Goal: Task Accomplishment & Management: Manage account settings

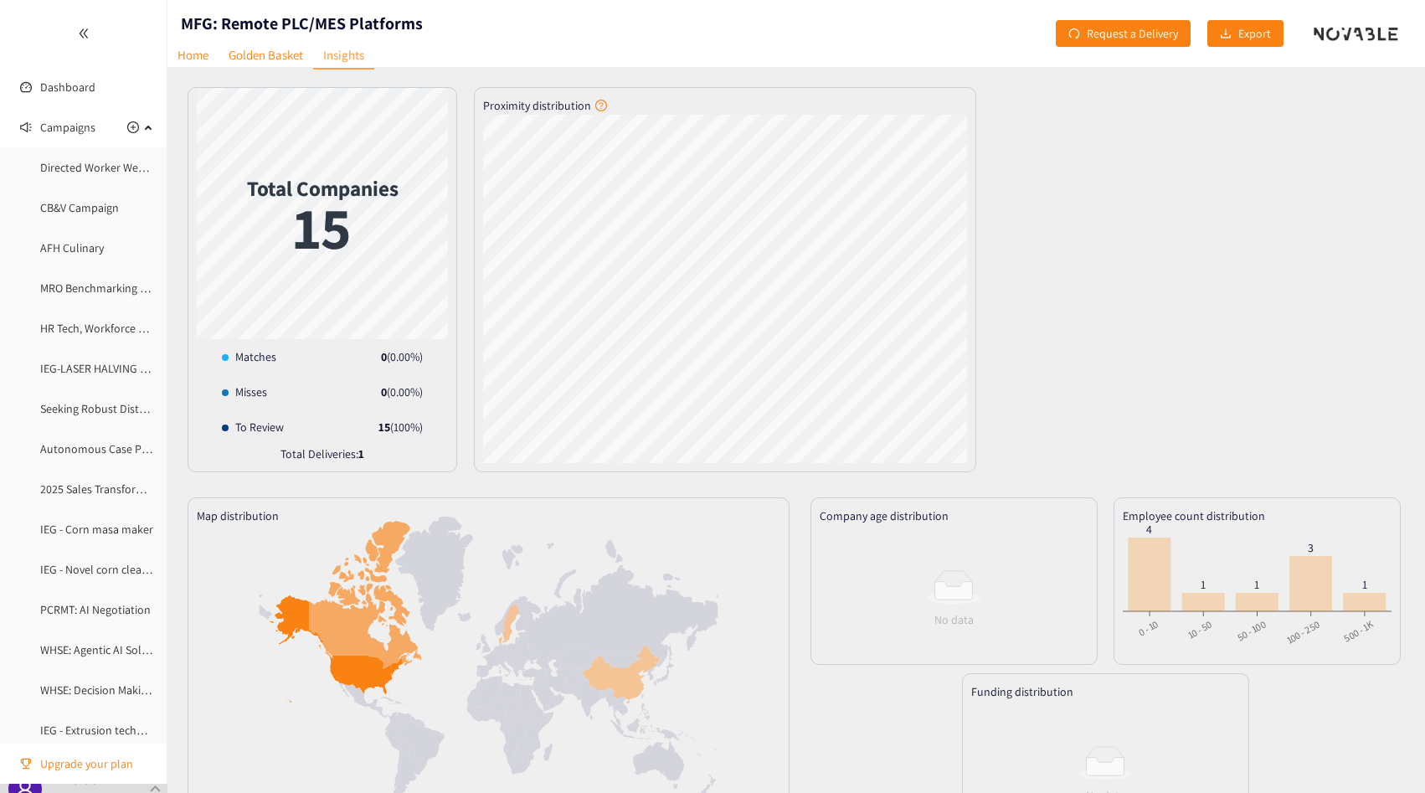
scroll to position [613, 0]
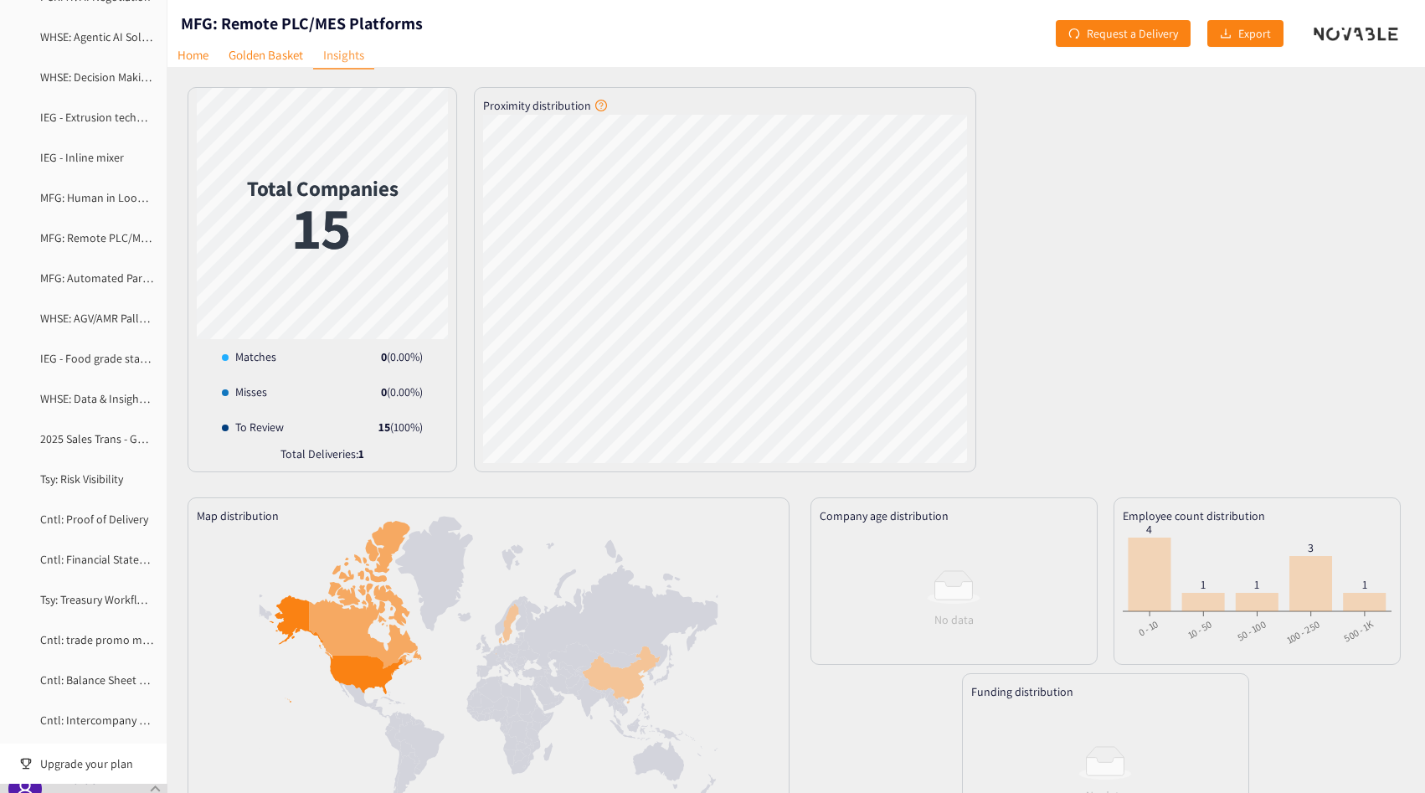
click at [103, 792] on aside "Dashboard Campaigns Directed Worker Wearables – Manufacturing CB&V Campaign AFH…" at bounding box center [83, 396] width 167 height 793
click at [120, 792] on aside "Dashboard Campaigns Directed Worker Wearables – Manufacturing CB&V Campaign AFH…" at bounding box center [83, 396] width 167 height 793
click at [138, 786] on div "PEPSICO [PERSON_NAME]" at bounding box center [83, 787] width 167 height 9
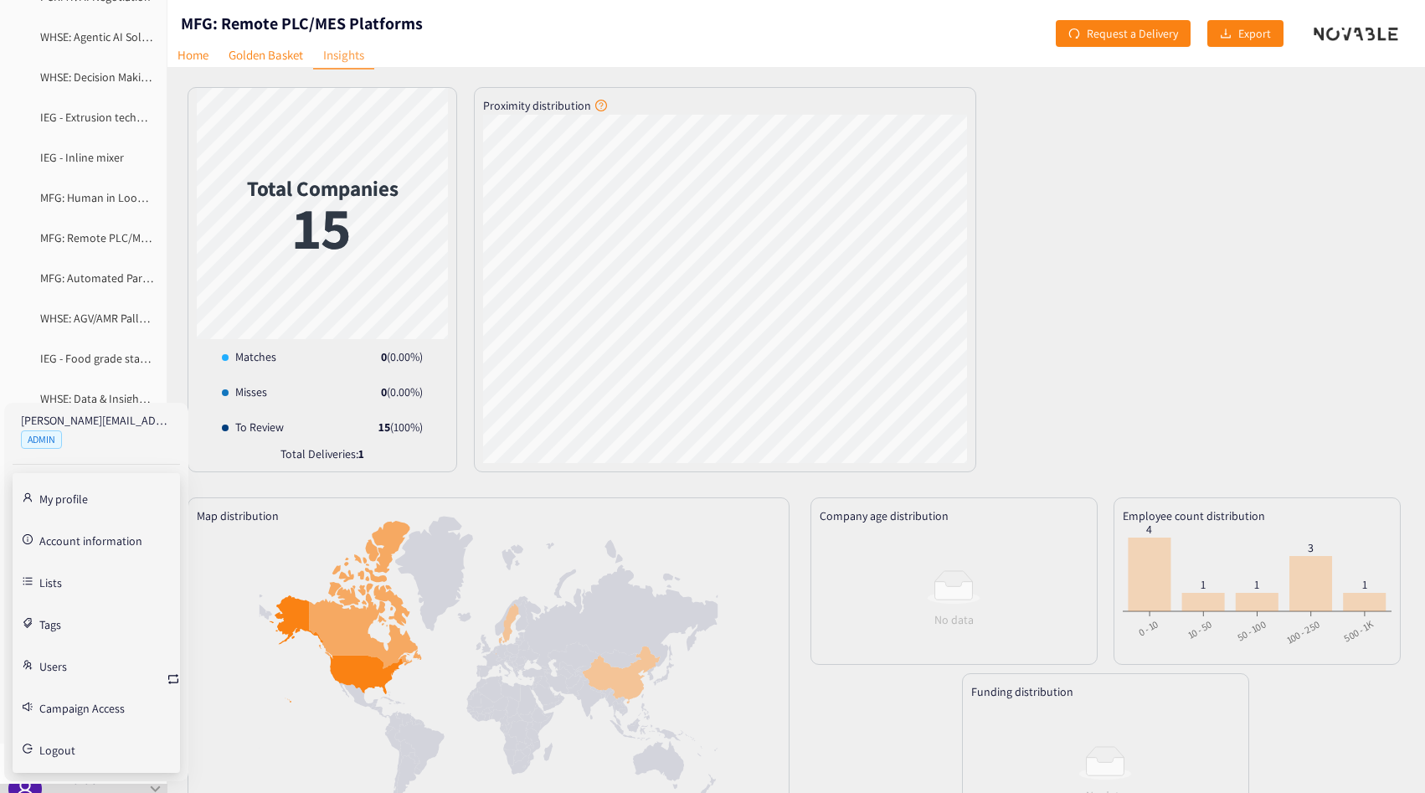
click at [77, 539] on link "Account information" at bounding box center [90, 539] width 103 height 15
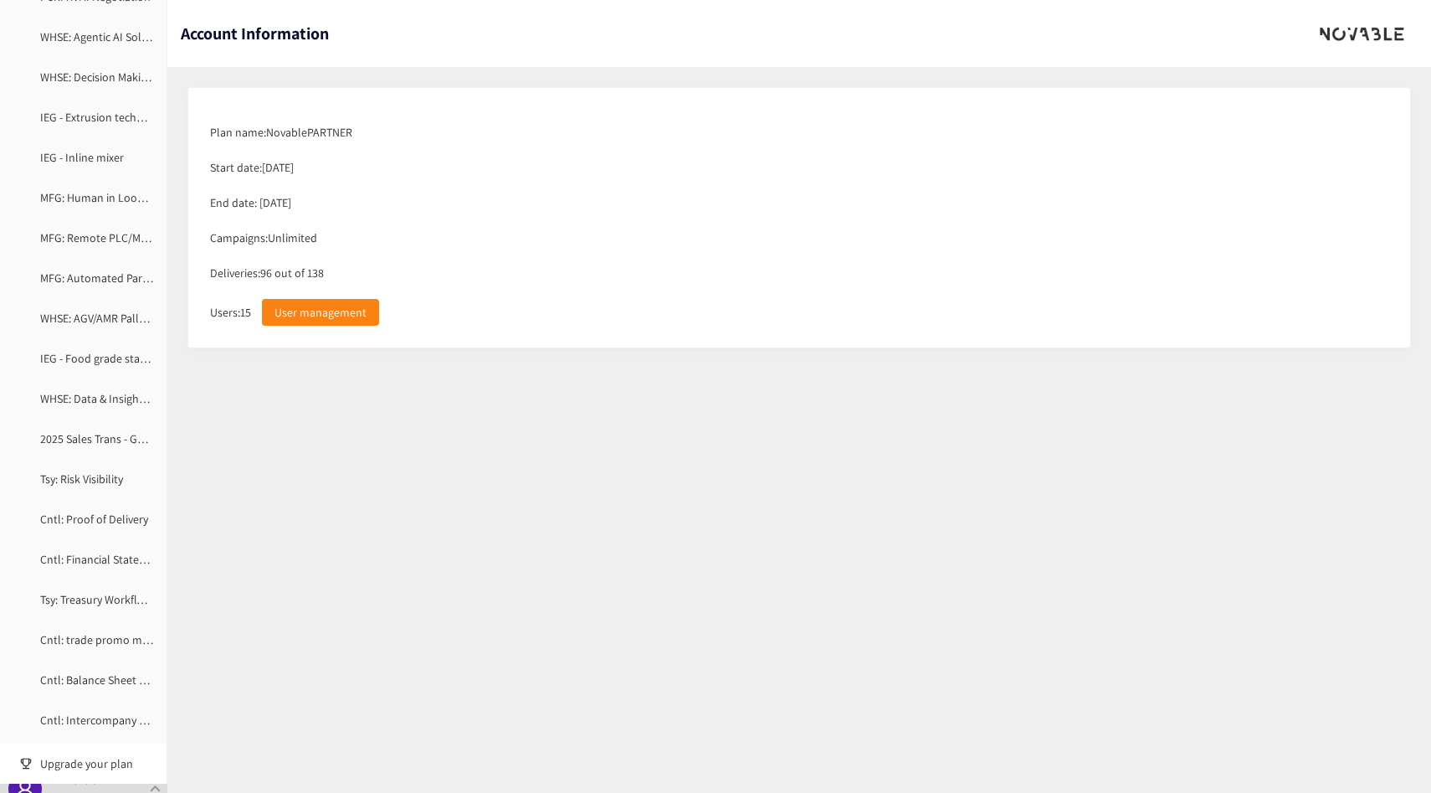
click at [287, 276] on div "Deliveries: 96 out of 138" at bounding box center [799, 272] width 1195 height 35
click at [281, 271] on div "Deliveries: 96 out of 138" at bounding box center [799, 272] width 1195 height 35
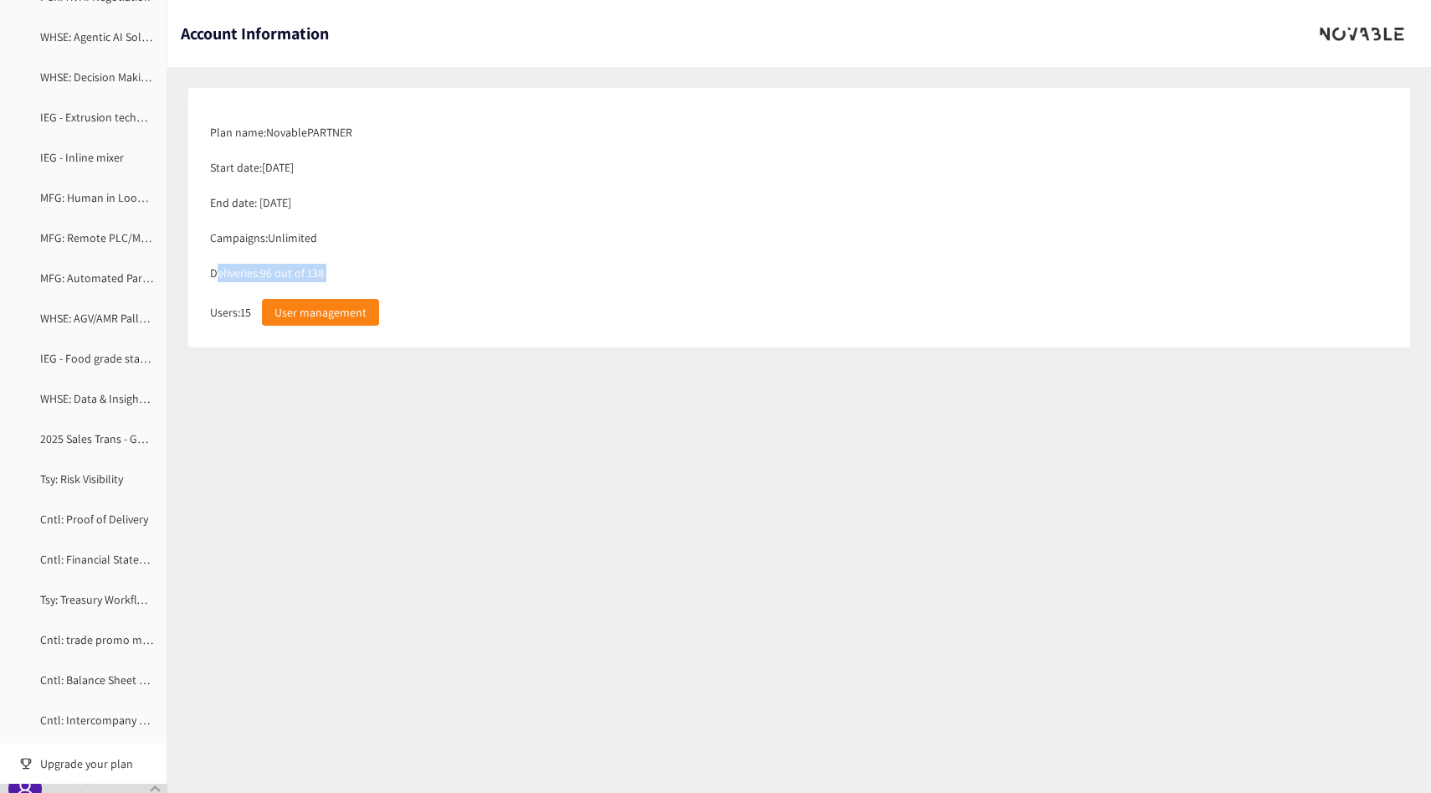
click at [281, 271] on div "Deliveries: 96 out of 138" at bounding box center [799, 272] width 1195 height 35
click at [318, 271] on div "Deliveries: 96 out of 138" at bounding box center [799, 272] width 1195 height 35
